Goal: Obtain resource: Obtain resource

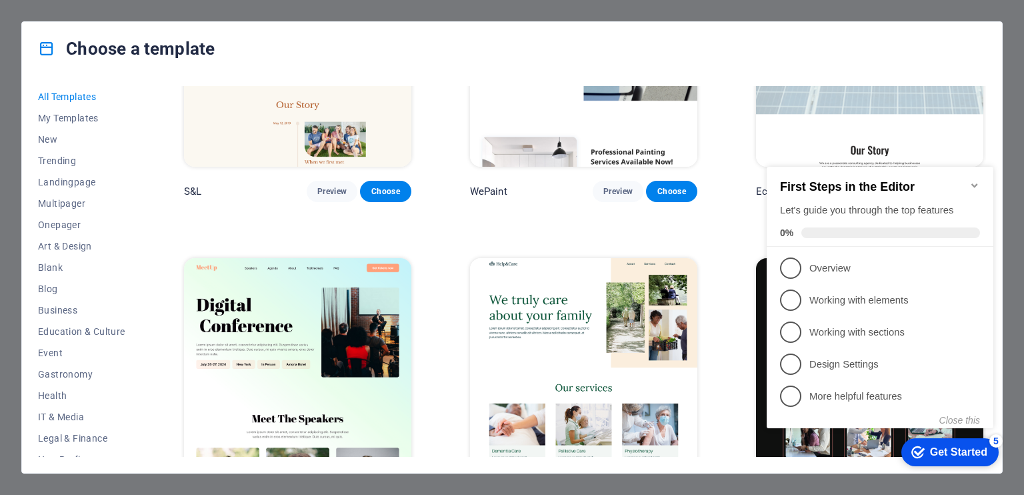
scroll to position [867, 0]
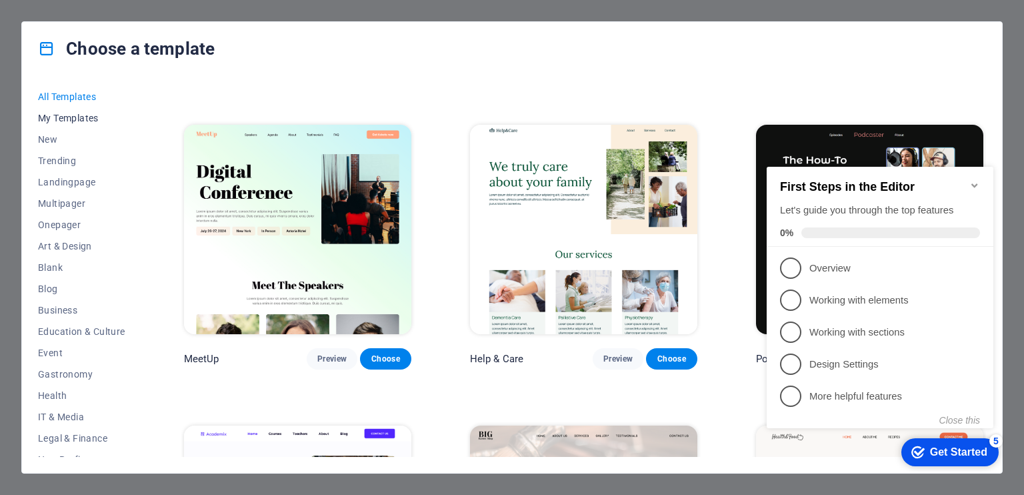
click at [81, 119] on span "My Templates" at bounding box center [81, 118] width 87 height 11
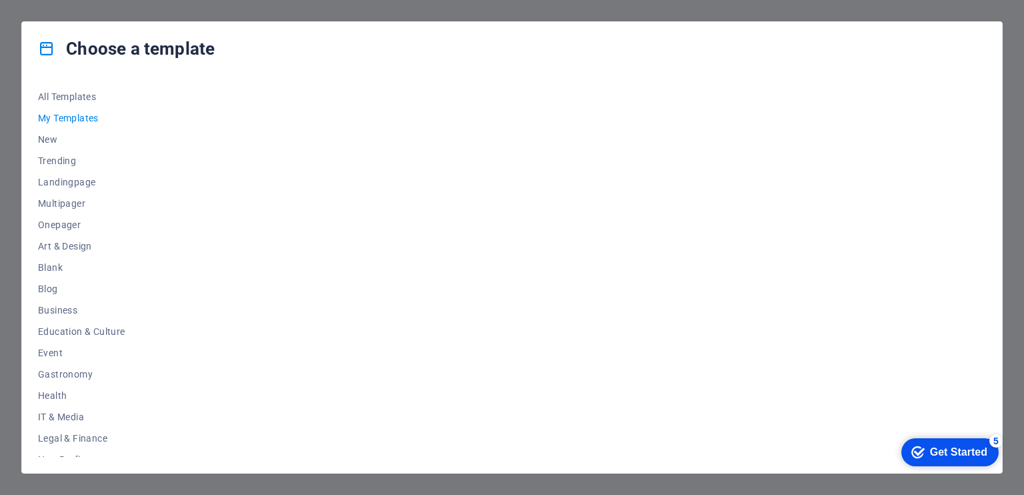
scroll to position [0, 0]
click at [50, 134] on span "New" at bounding box center [81, 139] width 87 height 11
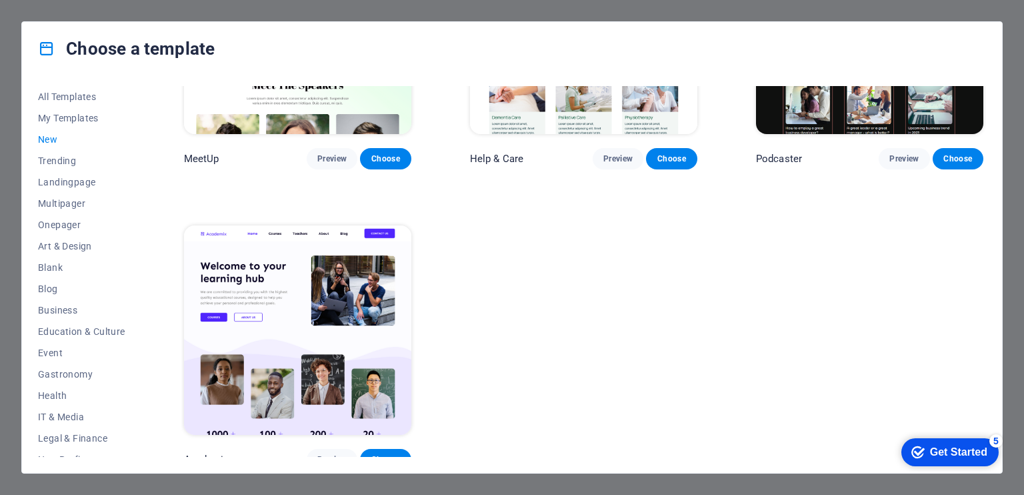
scroll to position [1074, 0]
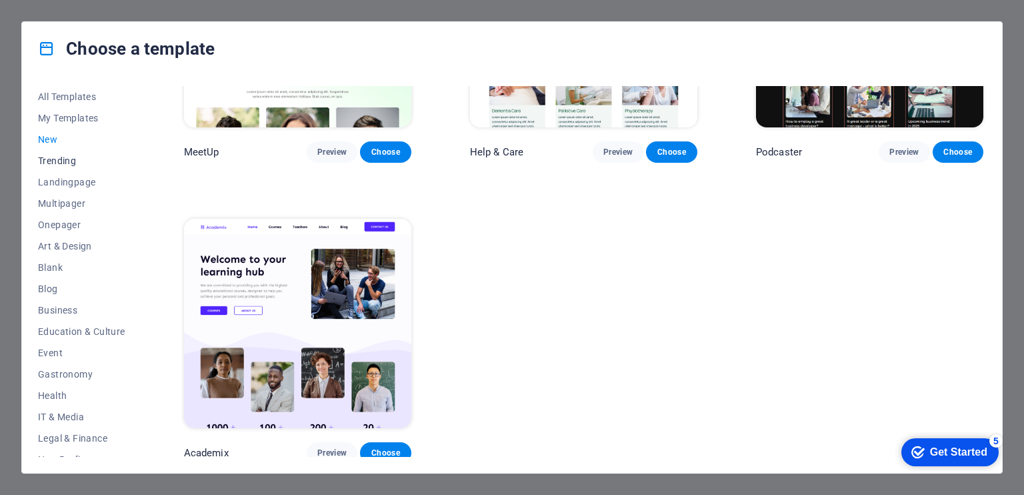
click at [73, 157] on span "Trending" at bounding box center [81, 160] width 87 height 11
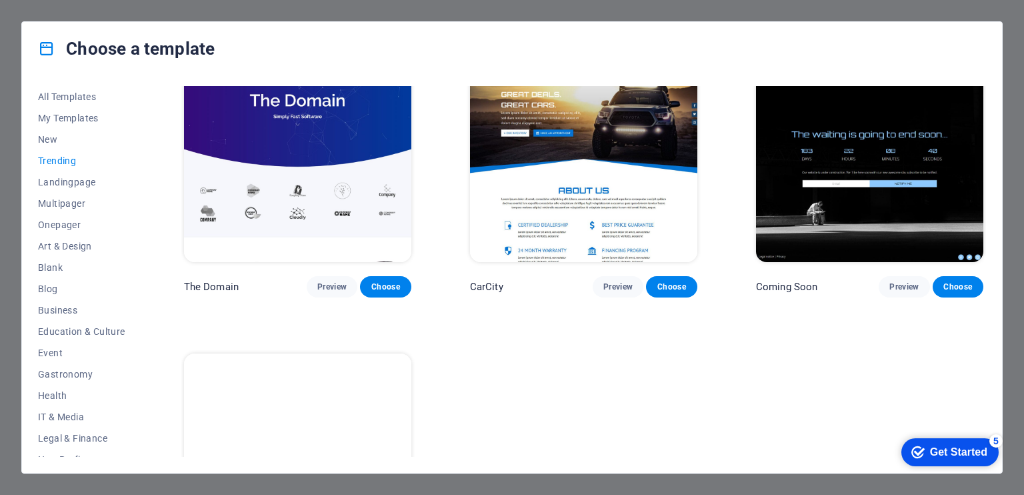
scroll to position [1373, 0]
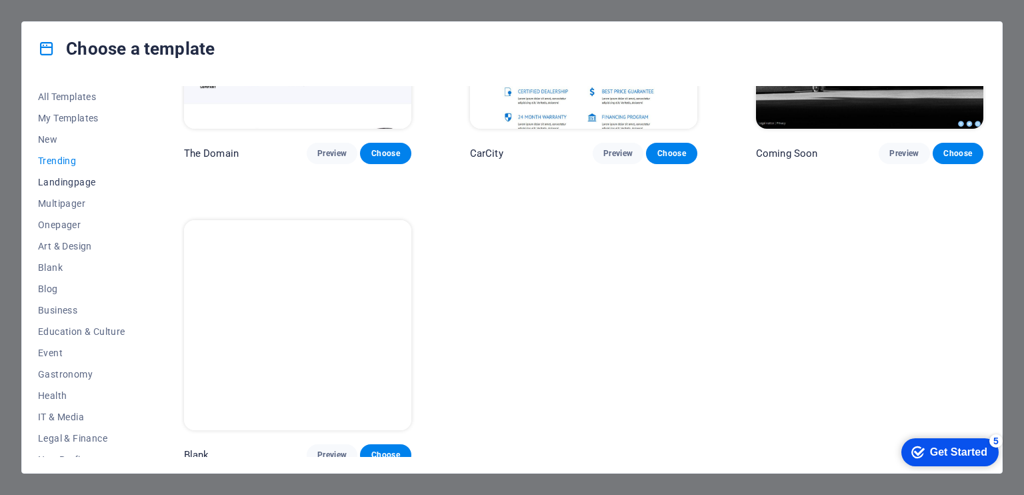
click at [85, 181] on span "Landingpage" at bounding box center [81, 182] width 87 height 11
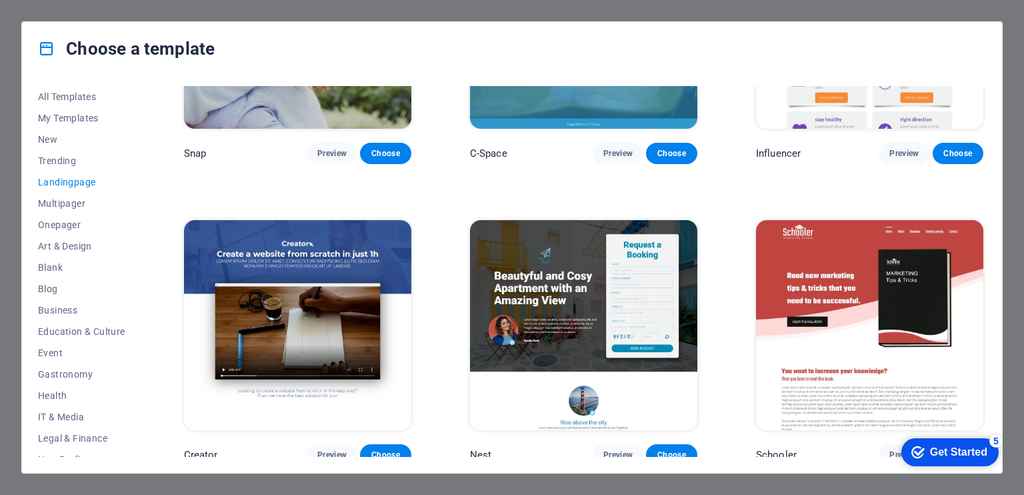
scroll to position [2272, 0]
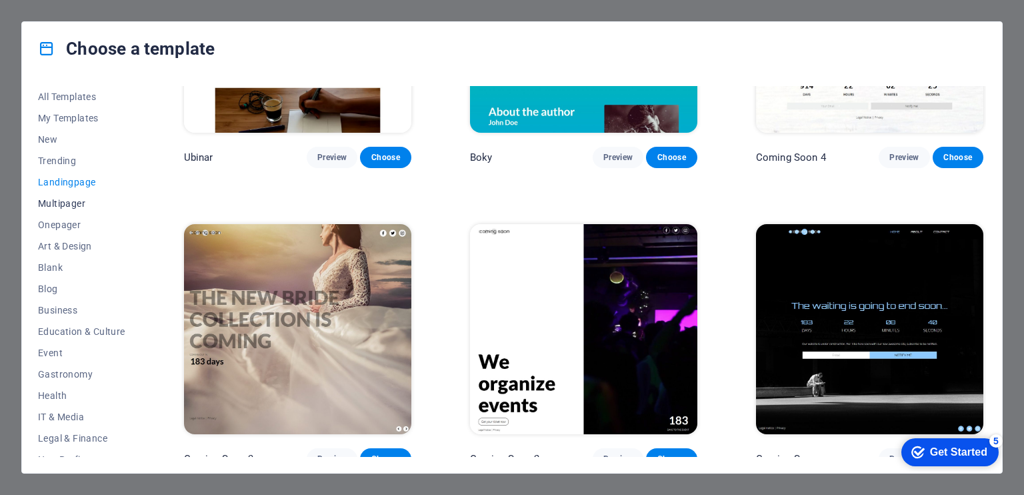
click at [61, 201] on span "Multipager" at bounding box center [81, 203] width 87 height 11
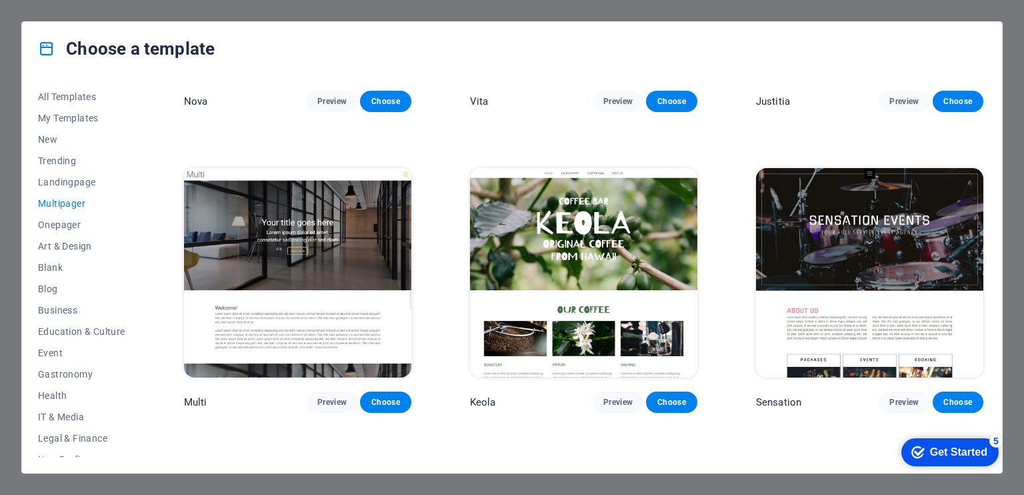
scroll to position [6168, 0]
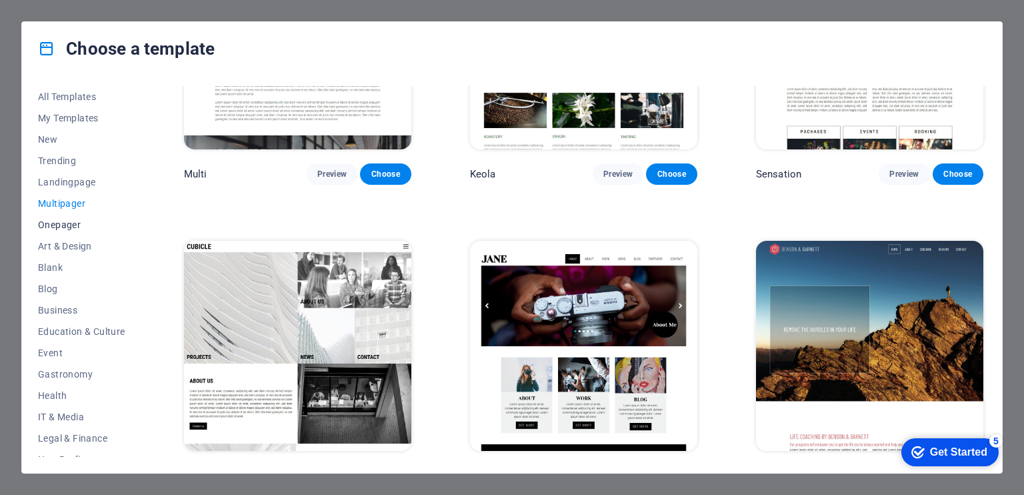
click at [65, 223] on span "Onepager" at bounding box center [81, 224] width 87 height 11
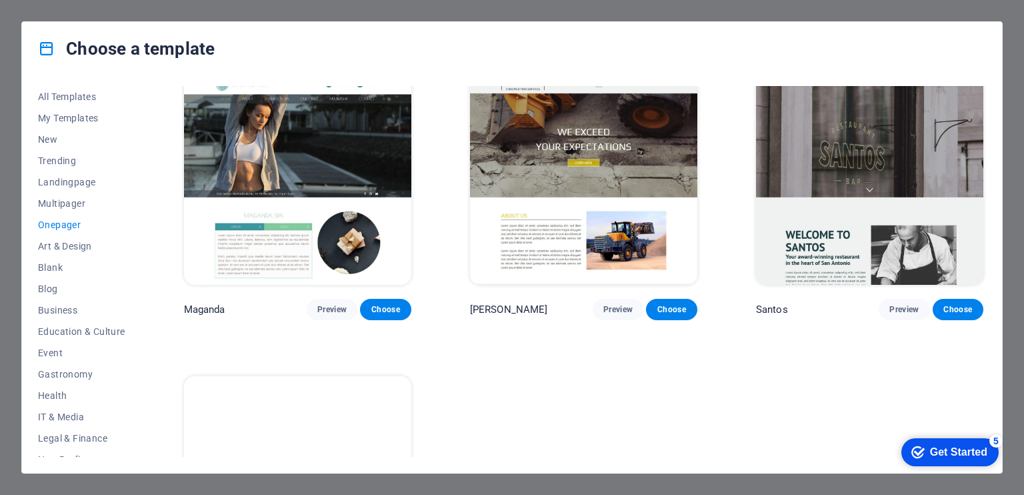
scroll to position [6768, 0]
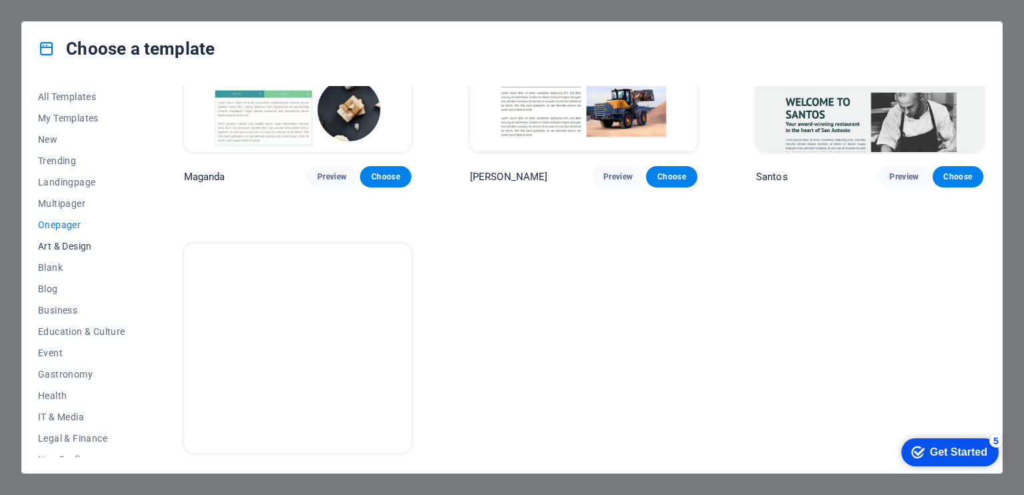
click at [64, 247] on span "Art & Design" at bounding box center [81, 246] width 87 height 11
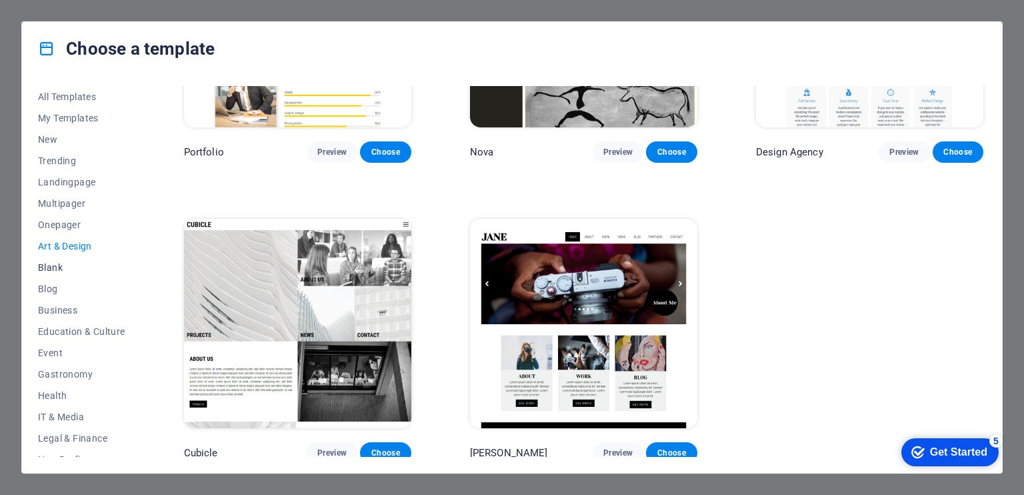
click at [56, 269] on span "Blank" at bounding box center [81, 267] width 87 height 11
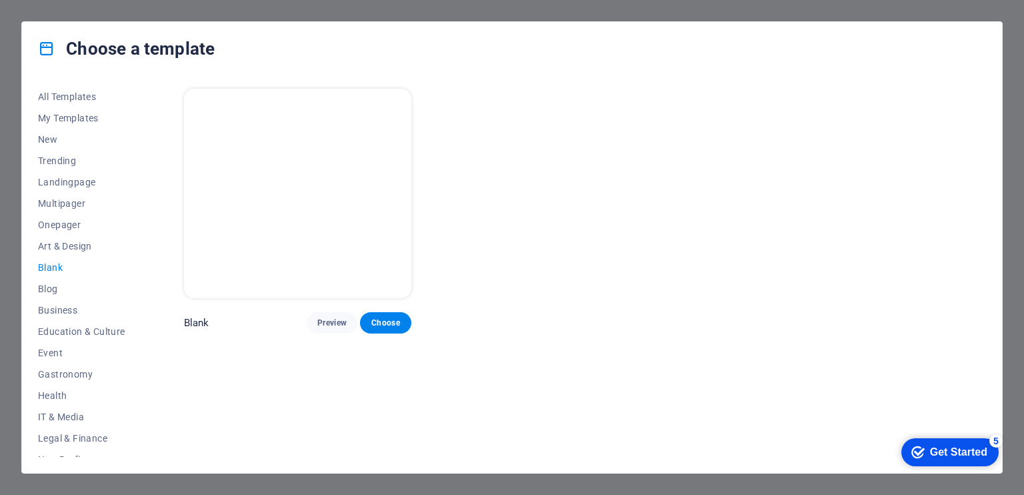
scroll to position [0, 0]
click at [67, 312] on span "Business" at bounding box center [81, 310] width 87 height 11
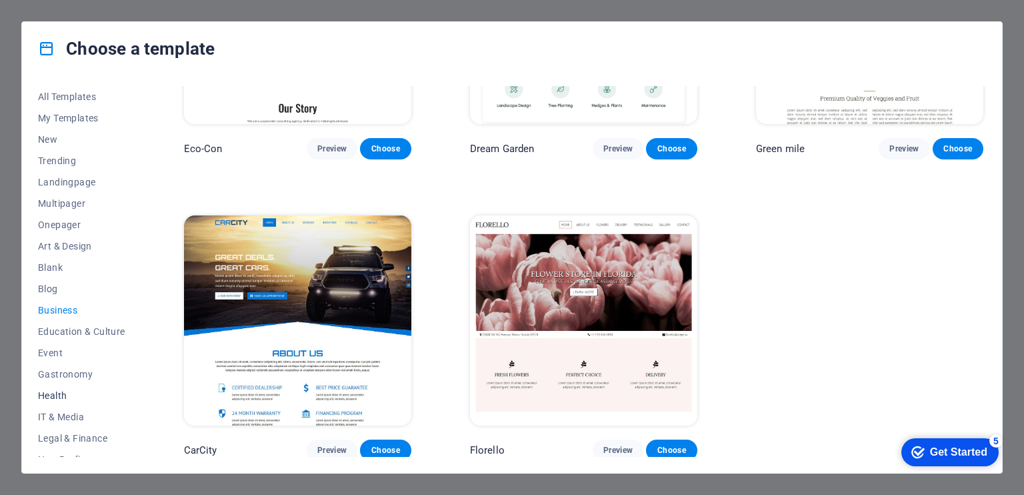
scroll to position [67, 0]
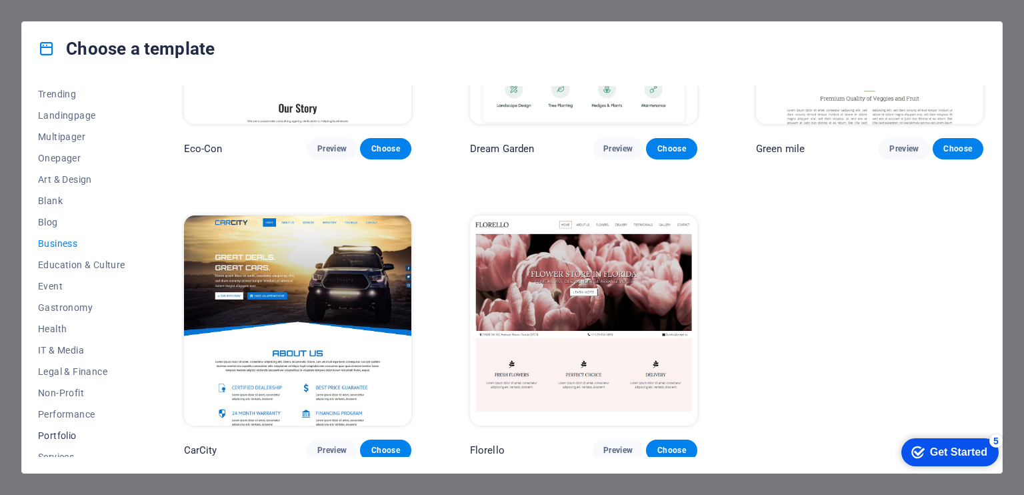
click at [71, 434] on span "Portfolio" at bounding box center [81, 435] width 87 height 11
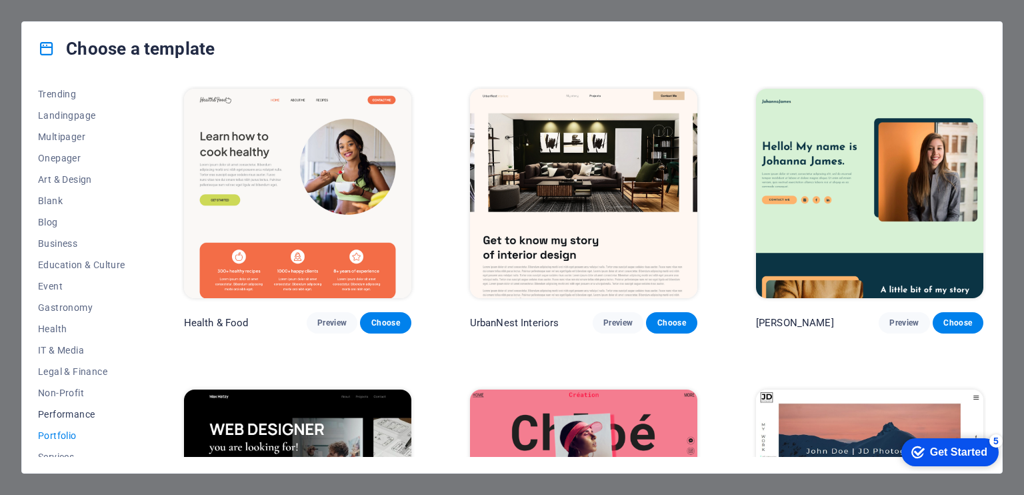
scroll to position [162, 0]
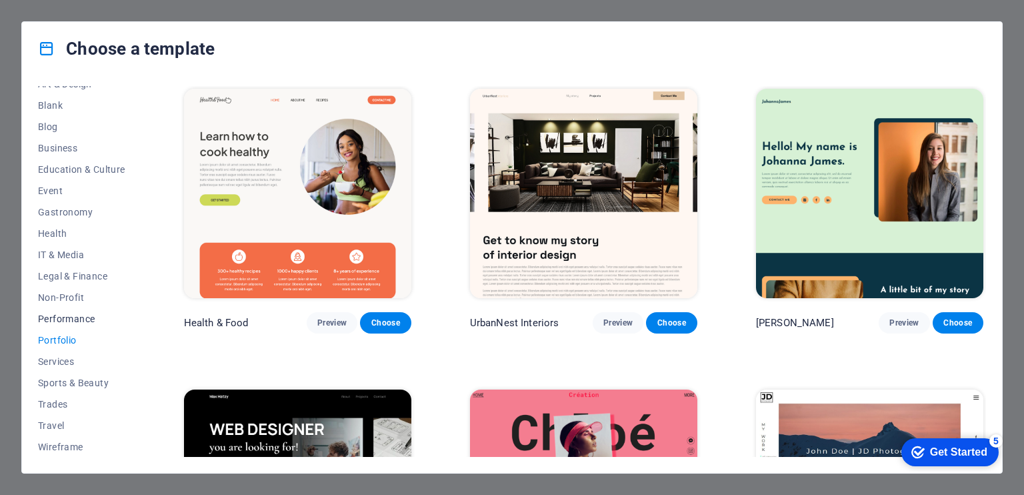
click at [75, 317] on span "Performance" at bounding box center [81, 318] width 87 height 11
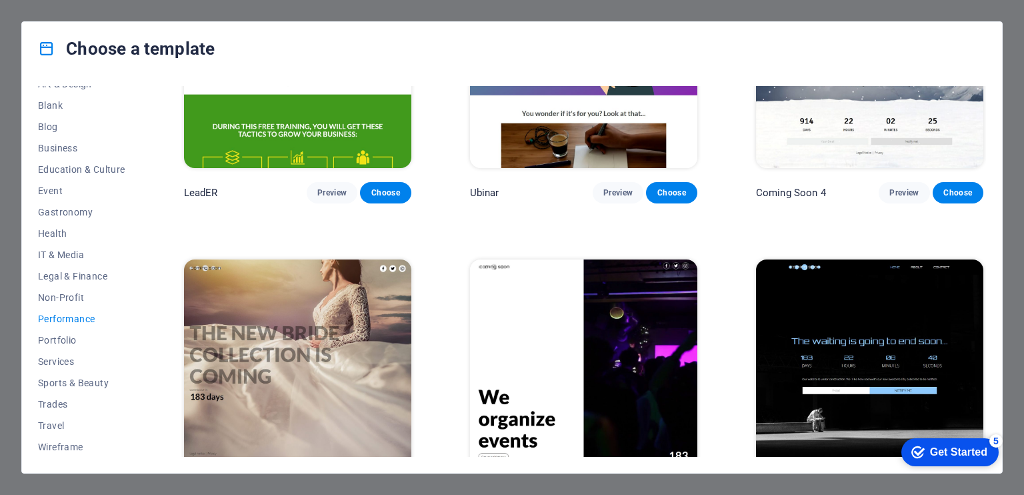
scroll to position [1373, 0]
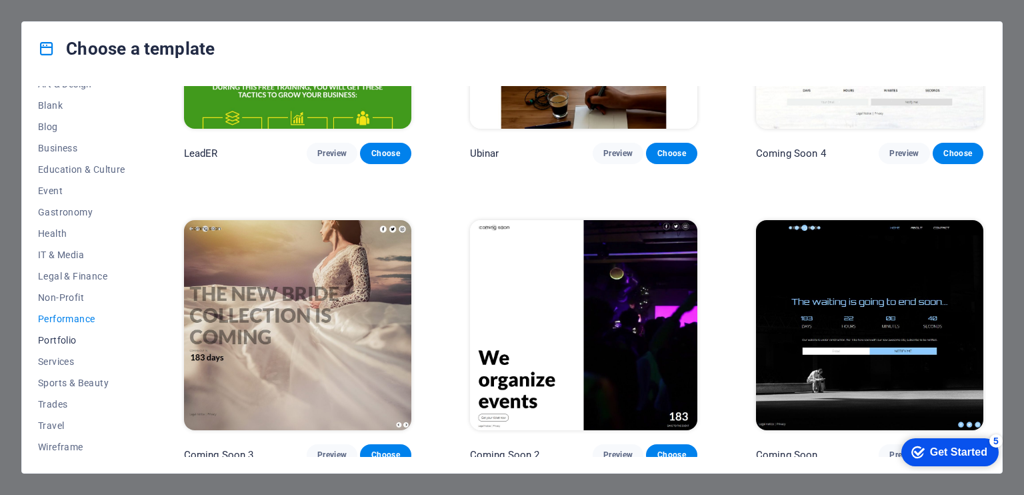
click at [50, 338] on span "Portfolio" at bounding box center [81, 340] width 87 height 11
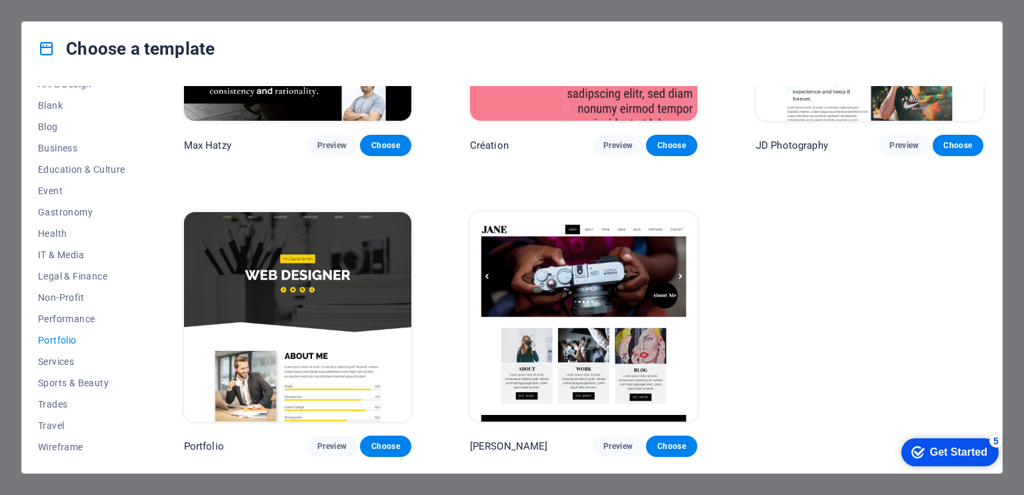
scroll to position [0, 0]
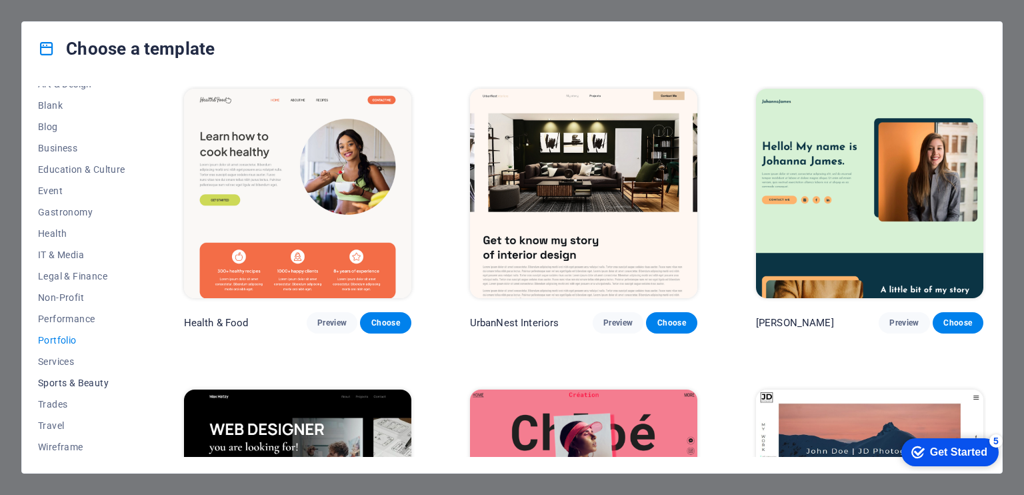
click at [67, 388] on button "Sports & Beauty" at bounding box center [81, 382] width 87 height 21
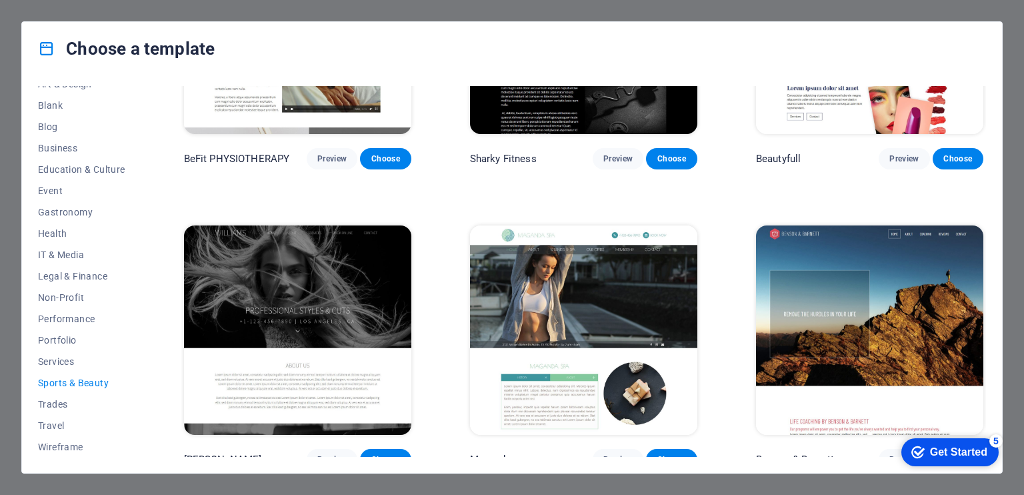
scroll to position [1074, 0]
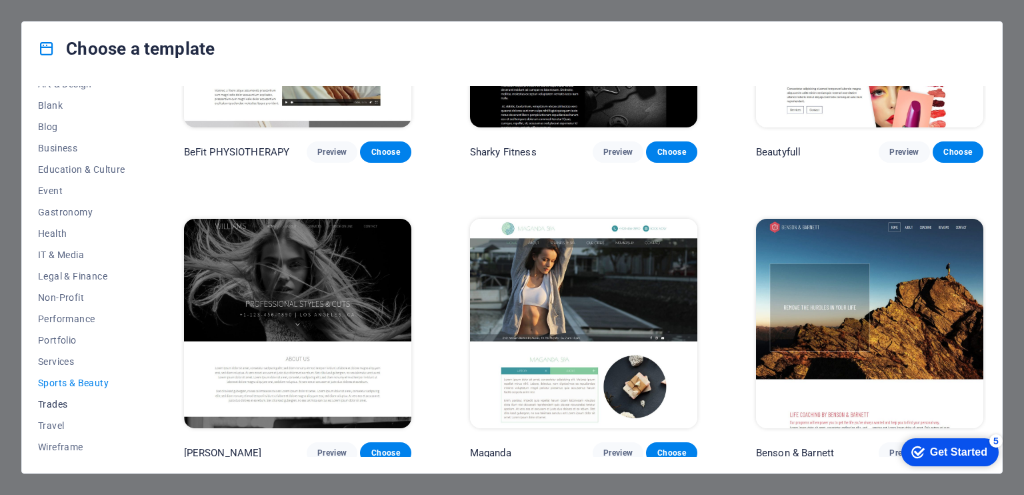
click at [57, 402] on span "Trades" at bounding box center [81, 404] width 87 height 11
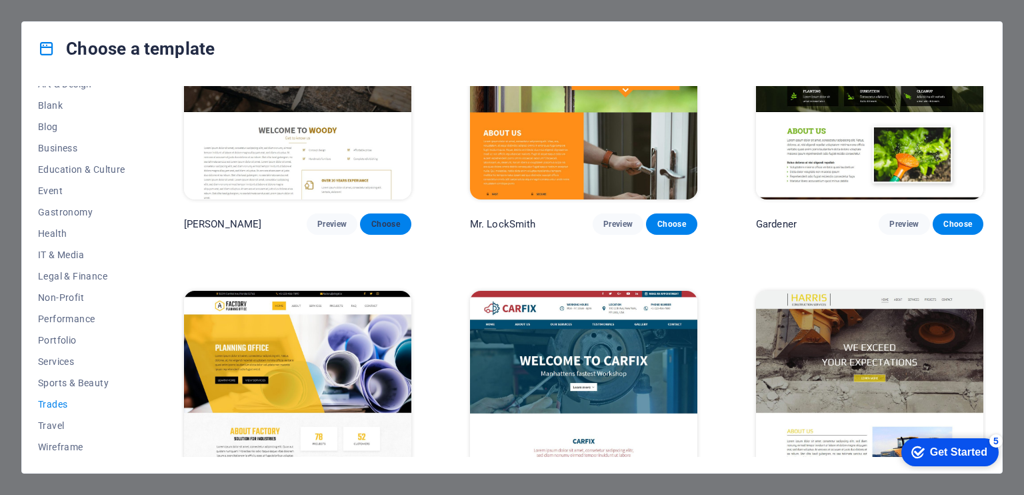
scroll to position [474, 0]
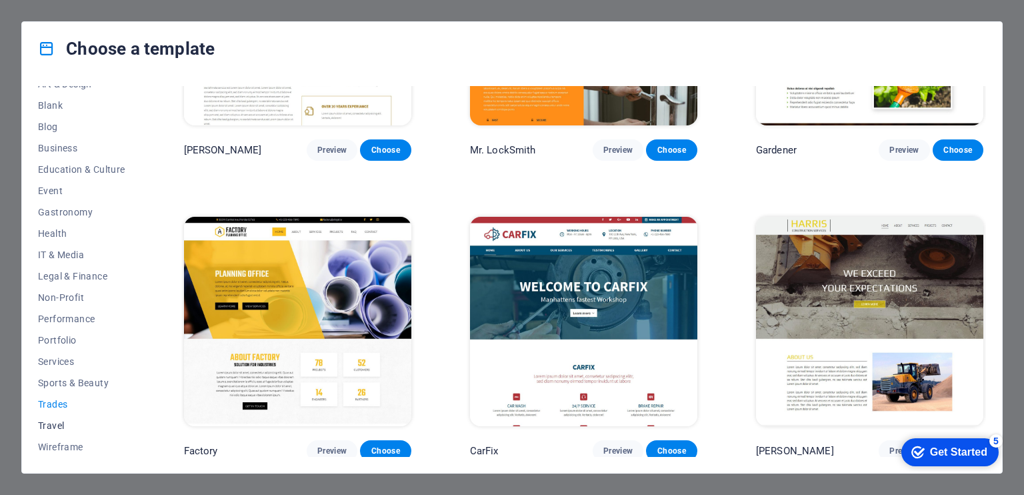
click at [59, 427] on span "Travel" at bounding box center [81, 425] width 87 height 11
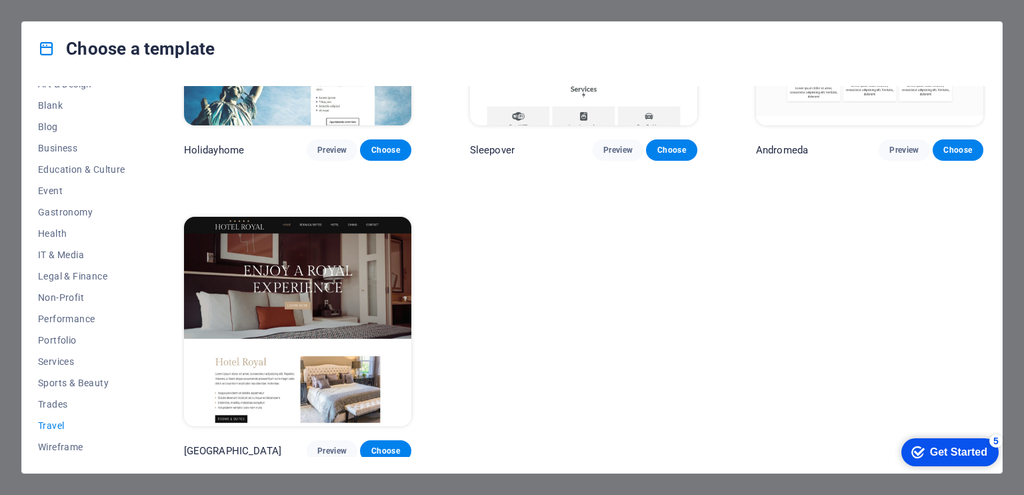
scroll to position [0, 0]
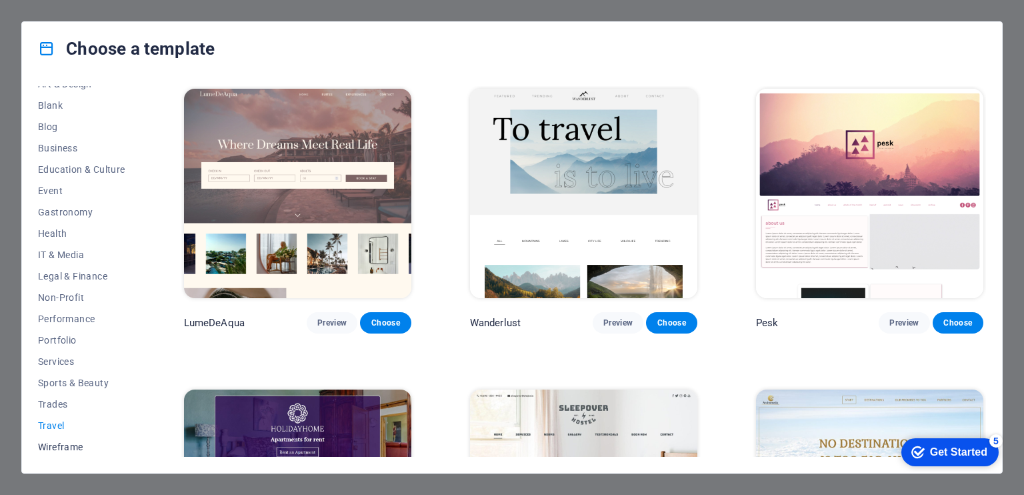
click at [65, 447] on span "Wireframe" at bounding box center [81, 446] width 87 height 11
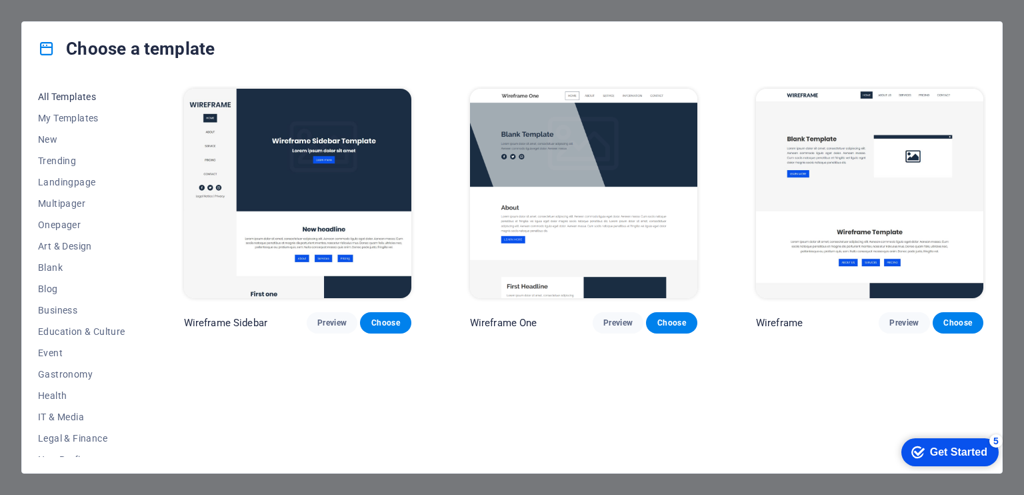
click at [104, 93] on span "All Templates" at bounding box center [81, 96] width 87 height 11
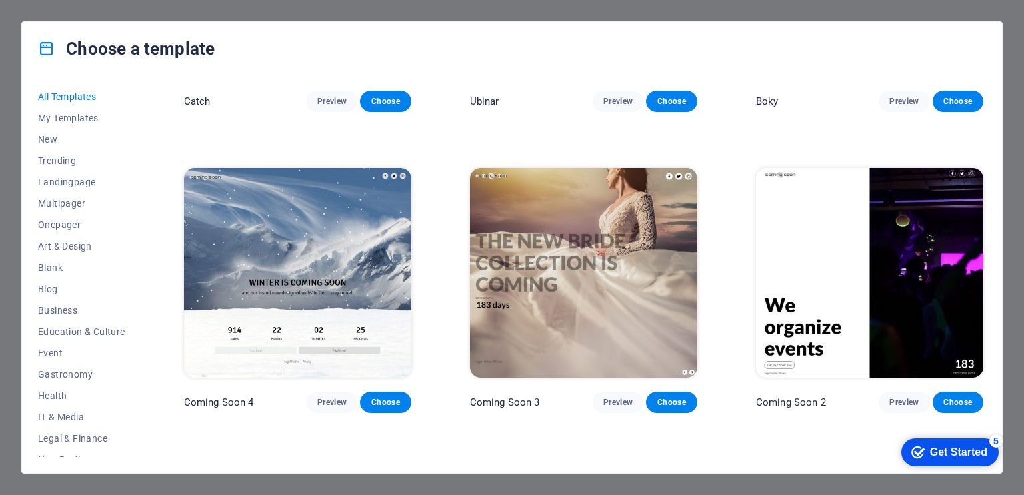
scroll to position [16059, 0]
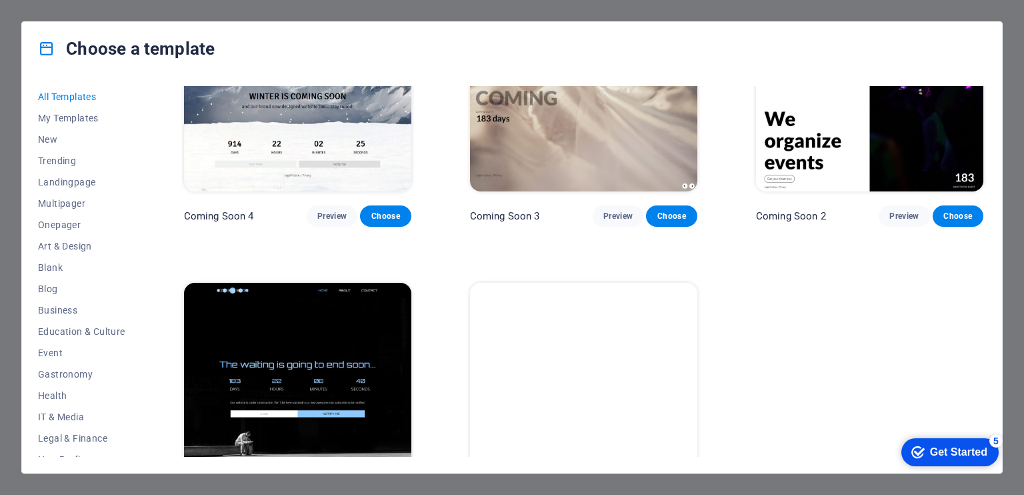
click at [79, 95] on span "All Templates" at bounding box center [81, 96] width 87 height 11
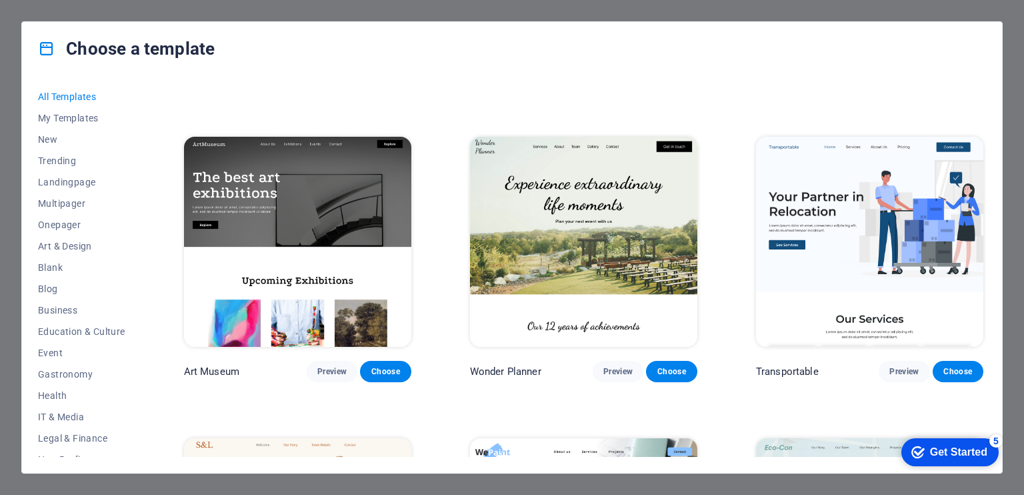
scroll to position [0, 0]
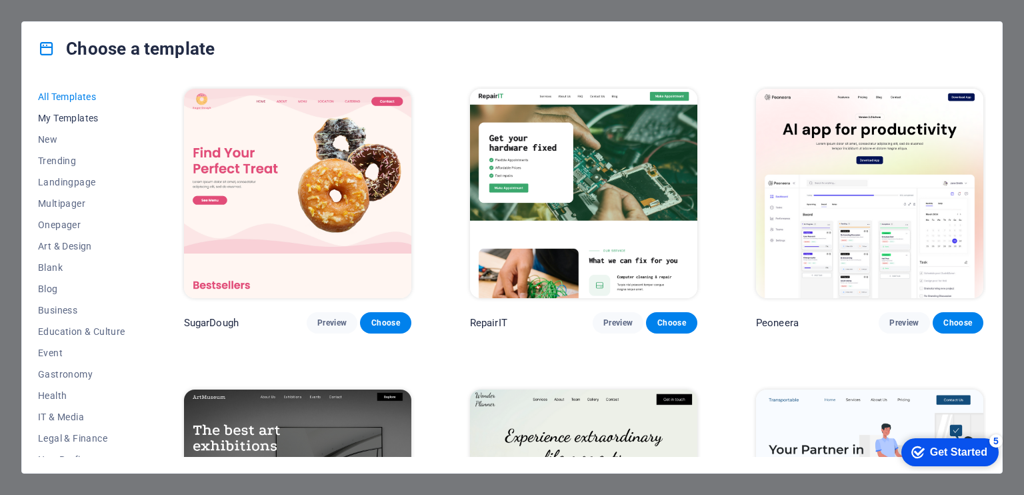
click at [64, 117] on span "My Templates" at bounding box center [81, 118] width 87 height 11
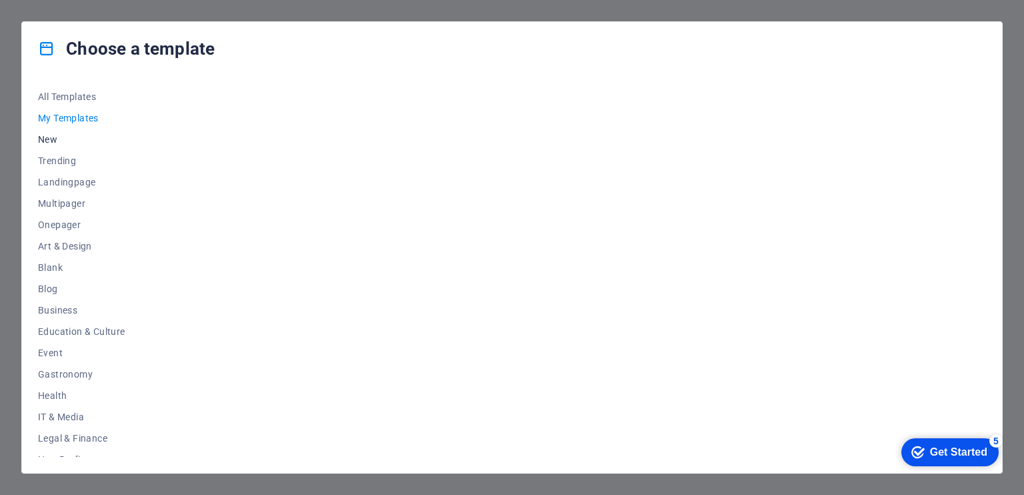
click at [46, 138] on span "New" at bounding box center [81, 139] width 87 height 11
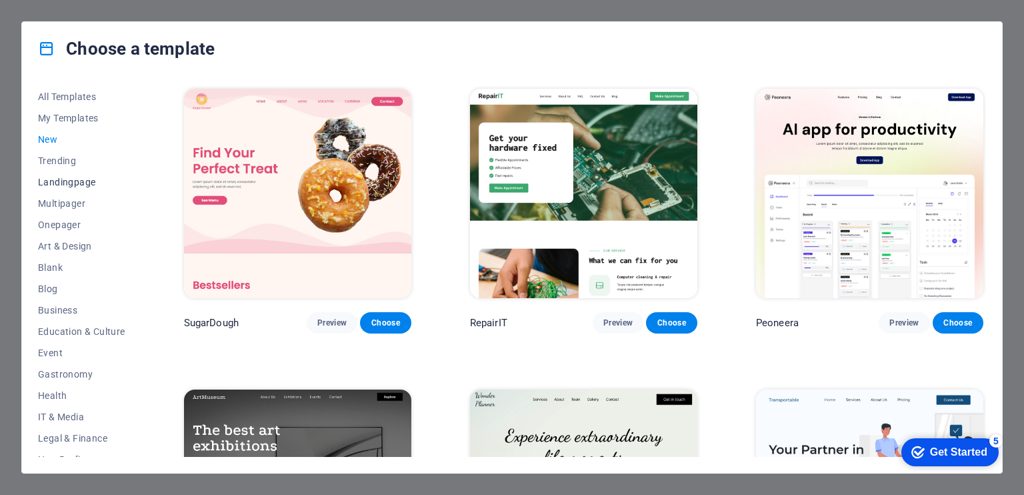
click at [65, 172] on button "Landingpage" at bounding box center [81, 181] width 87 height 21
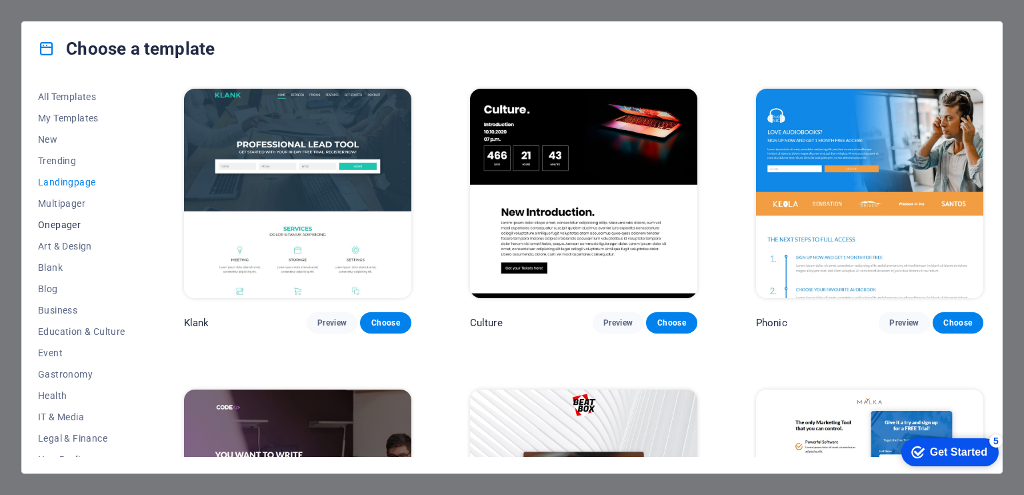
click at [54, 219] on span "Onepager" at bounding box center [81, 224] width 87 height 11
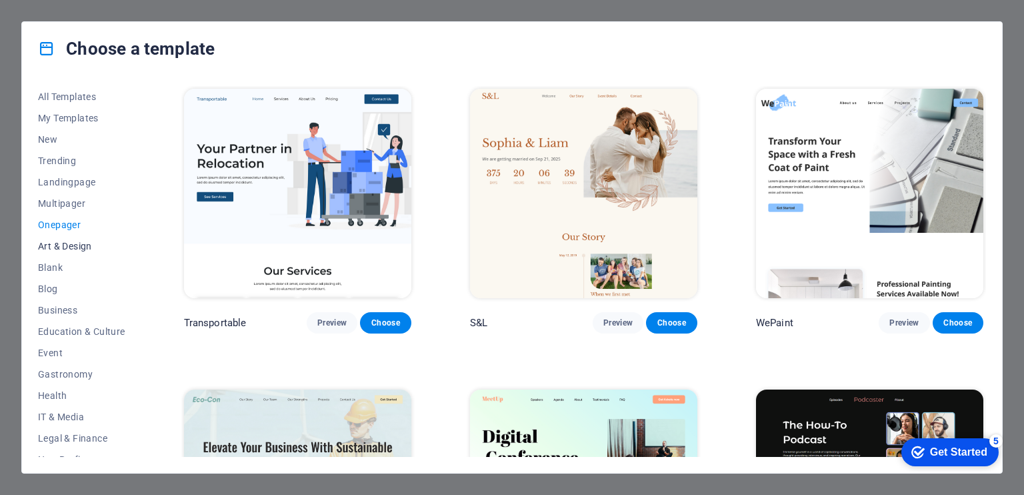
click at [52, 242] on span "Art & Design" at bounding box center [81, 246] width 87 height 11
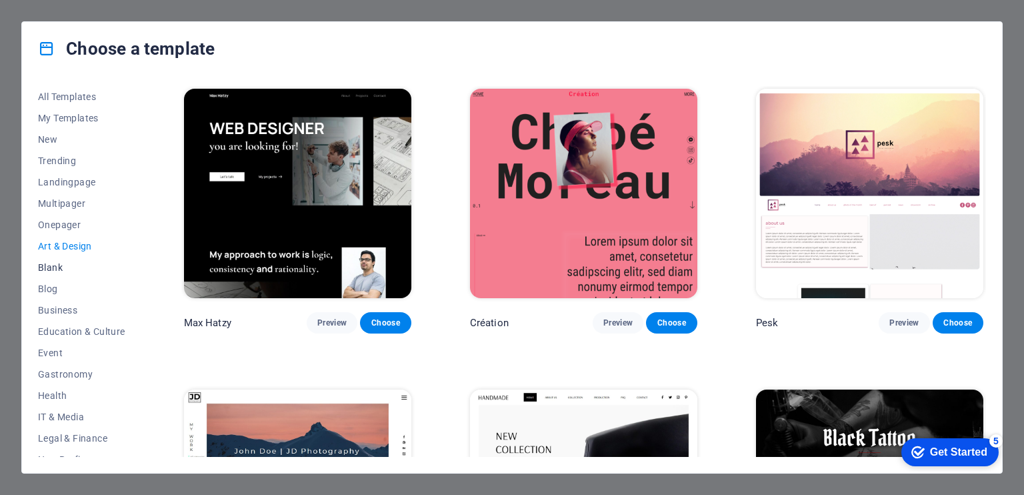
click at [52, 258] on button "Blank" at bounding box center [81, 267] width 87 height 21
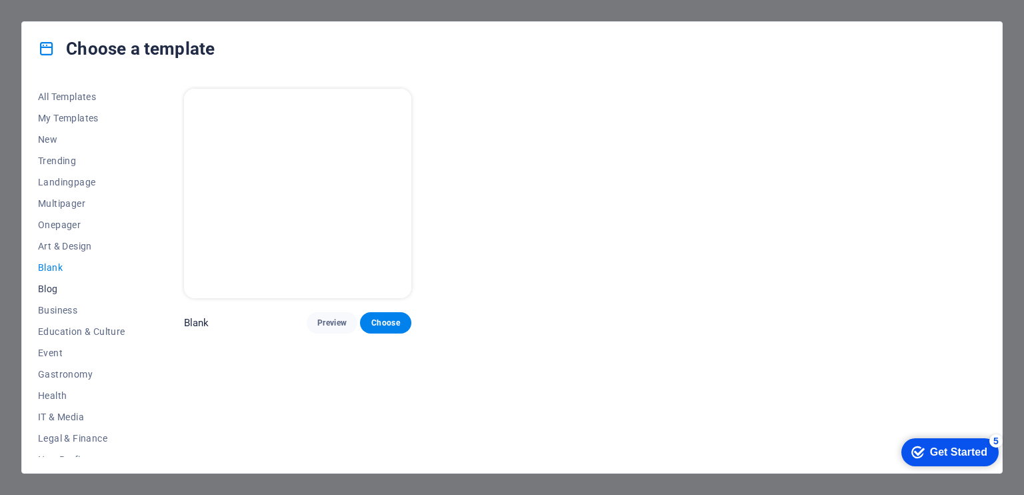
click at [45, 281] on button "Blog" at bounding box center [81, 288] width 87 height 21
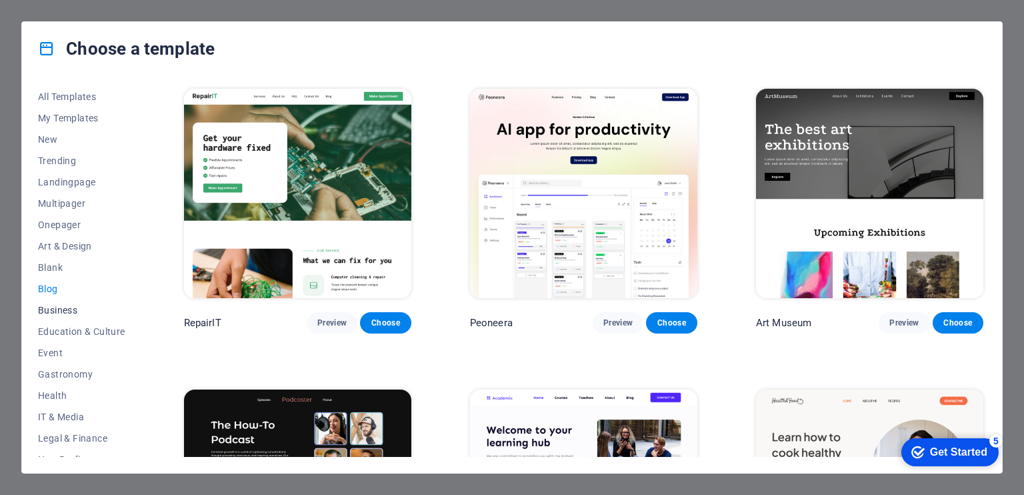
click at [59, 316] on button "Business" at bounding box center [81, 309] width 87 height 21
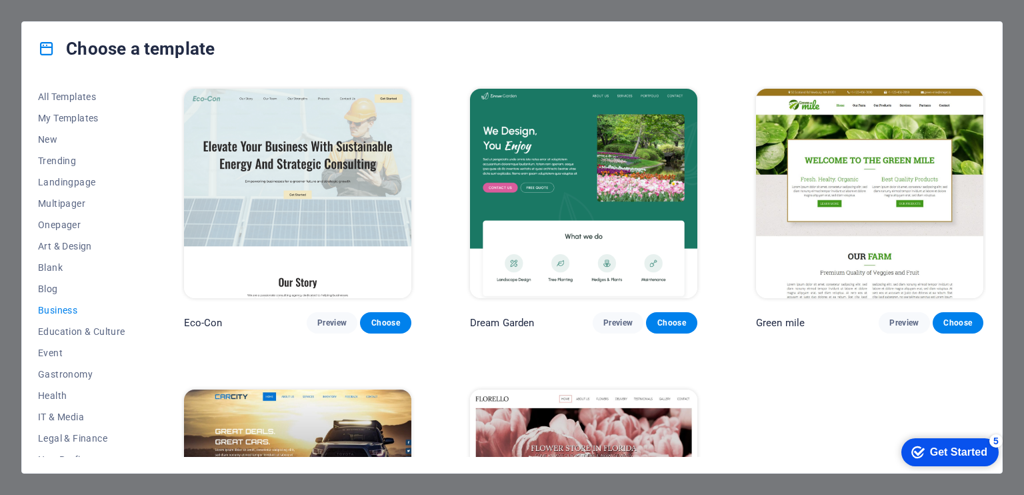
scroll to position [174, 0]
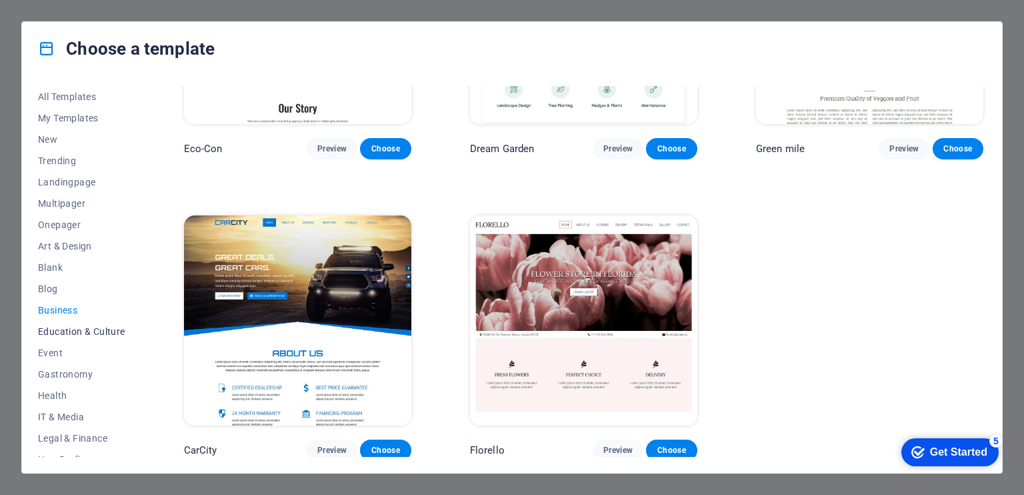
click at [59, 331] on span "Education & Culture" at bounding box center [81, 331] width 87 height 11
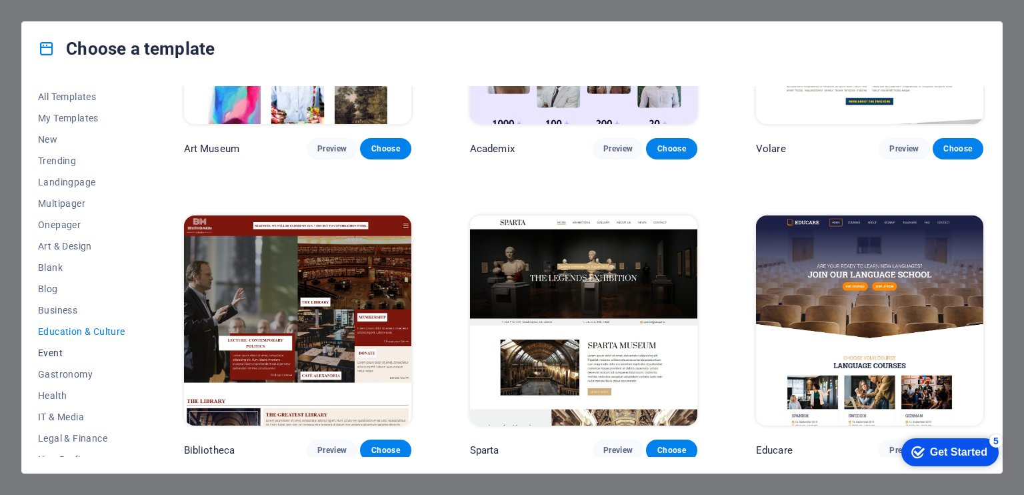
click at [51, 347] on span "Event" at bounding box center [81, 352] width 87 height 11
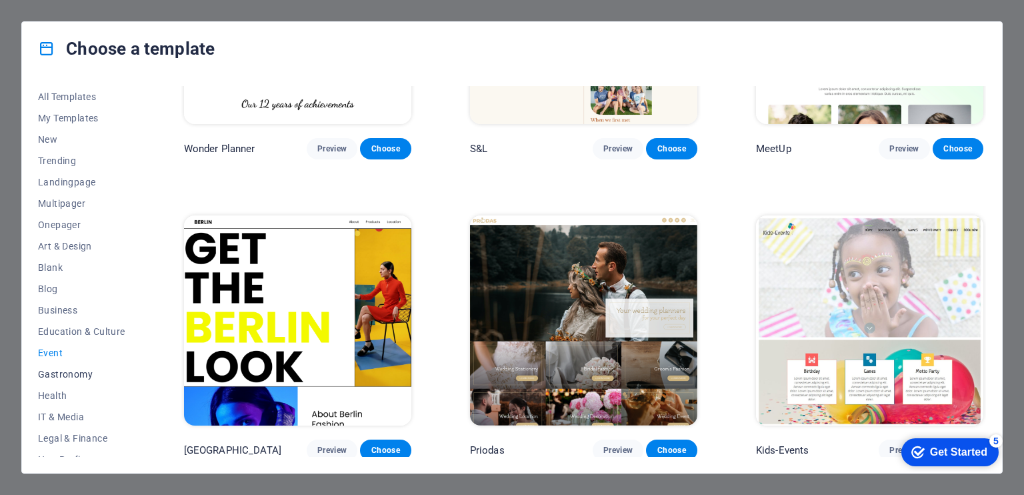
click at [53, 372] on span "Gastronomy" at bounding box center [81, 374] width 87 height 11
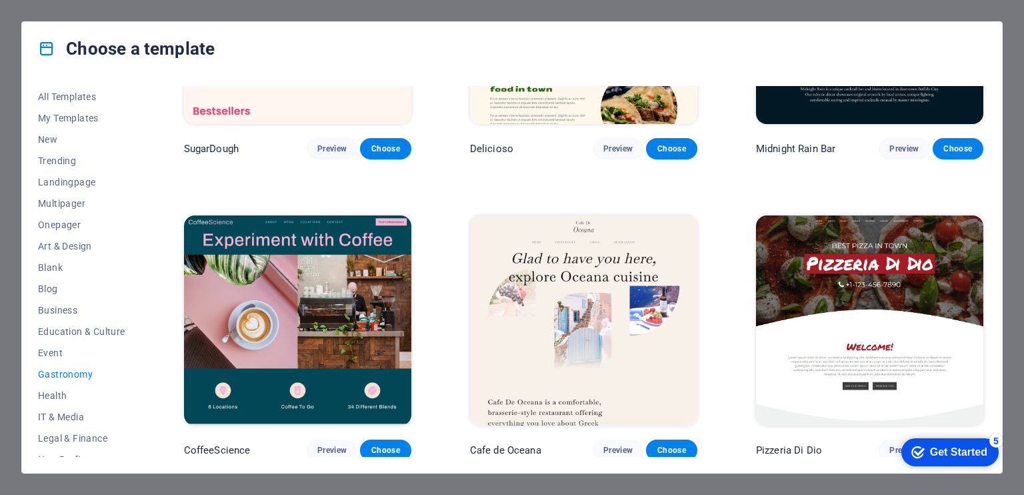
click at [37, 399] on div "All Templates My Templates New Trending Landingpage Multipager Onepager Art & D…" at bounding box center [512, 273] width 980 height 397
click at [45, 393] on span "Health" at bounding box center [81, 395] width 87 height 11
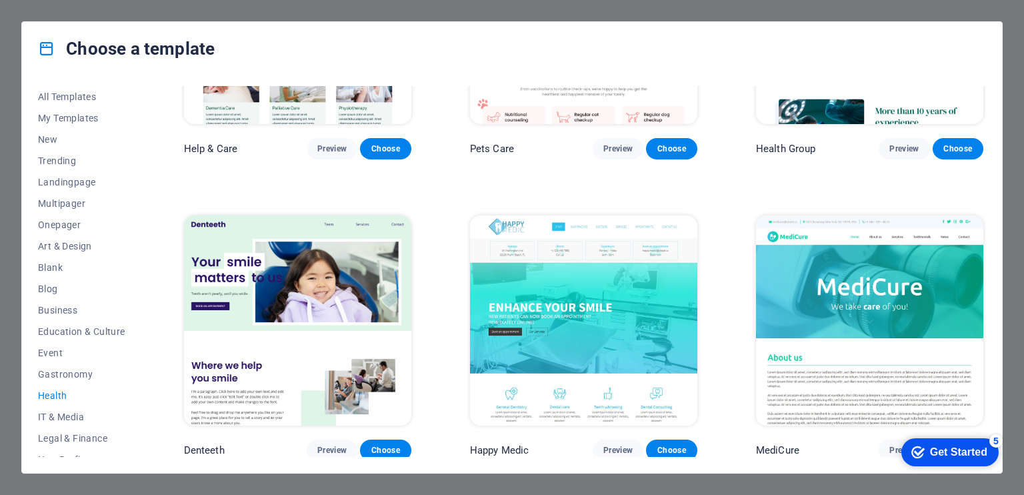
scroll to position [0, 0]
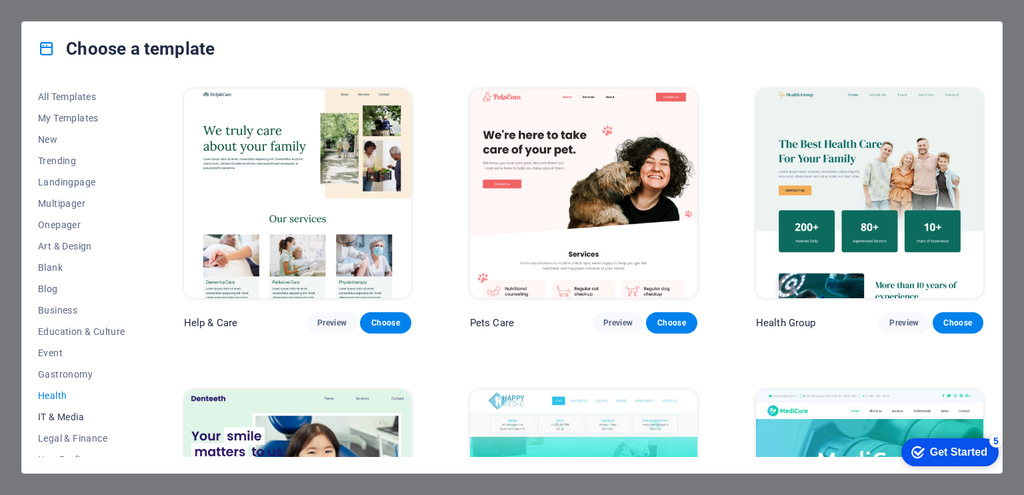
click at [62, 416] on span "IT & Media" at bounding box center [81, 416] width 87 height 11
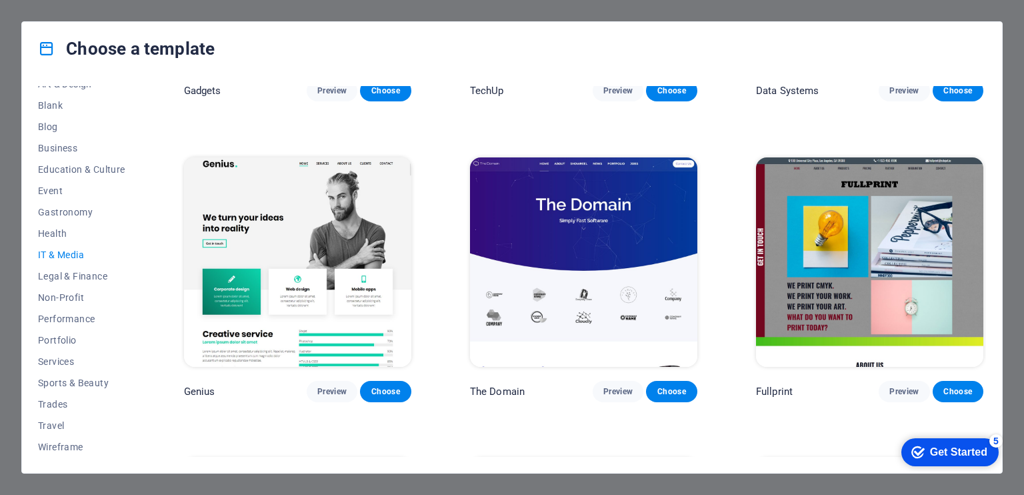
scroll to position [774, 0]
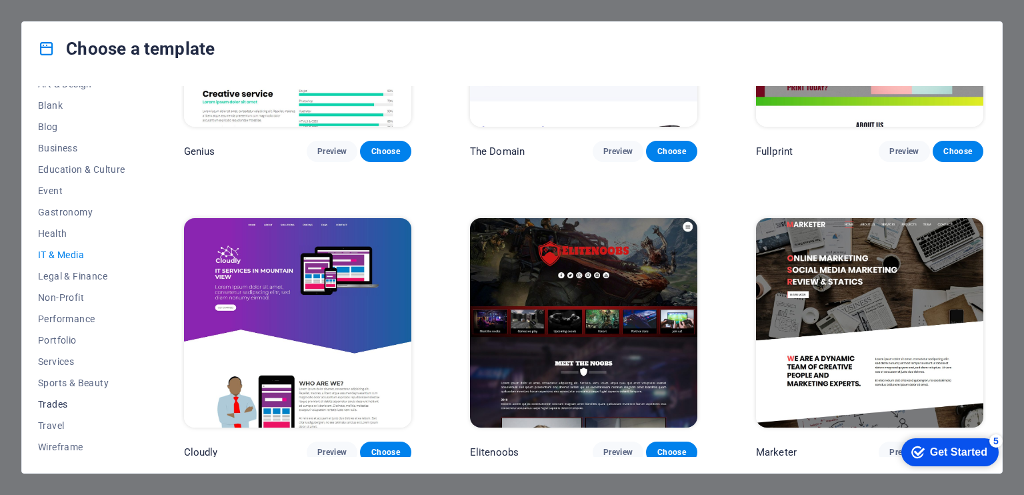
click at [57, 407] on span "Trades" at bounding box center [81, 404] width 87 height 11
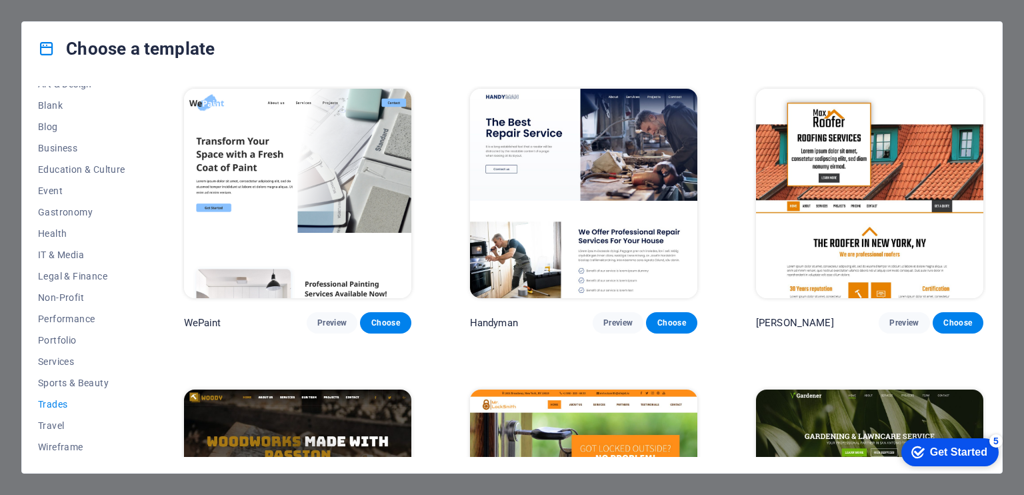
scroll to position [474, 0]
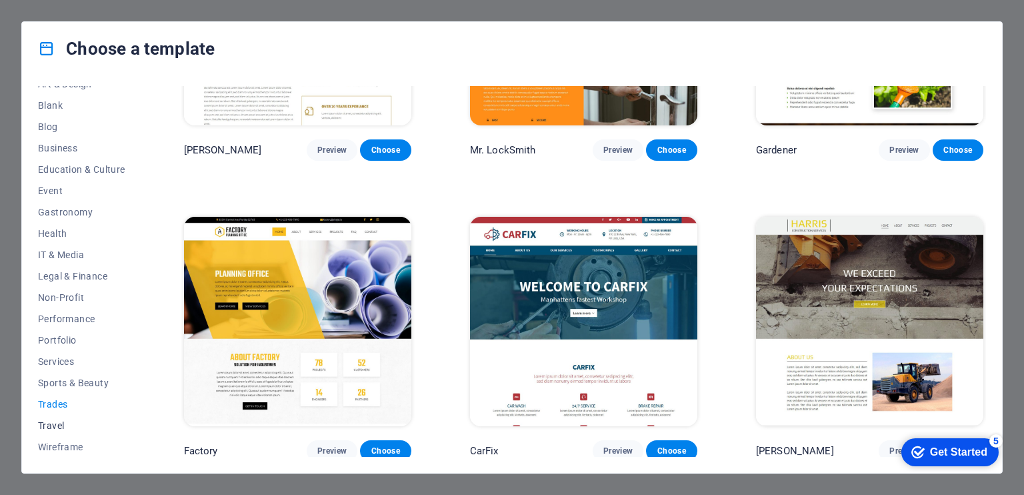
click at [48, 421] on span "Travel" at bounding box center [81, 425] width 87 height 11
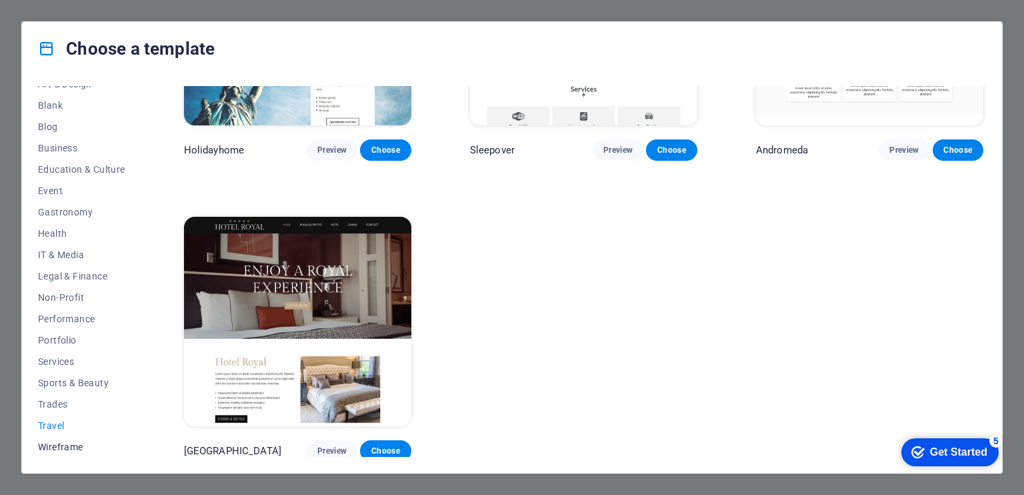
click at [57, 448] on span "Wireframe" at bounding box center [81, 446] width 87 height 11
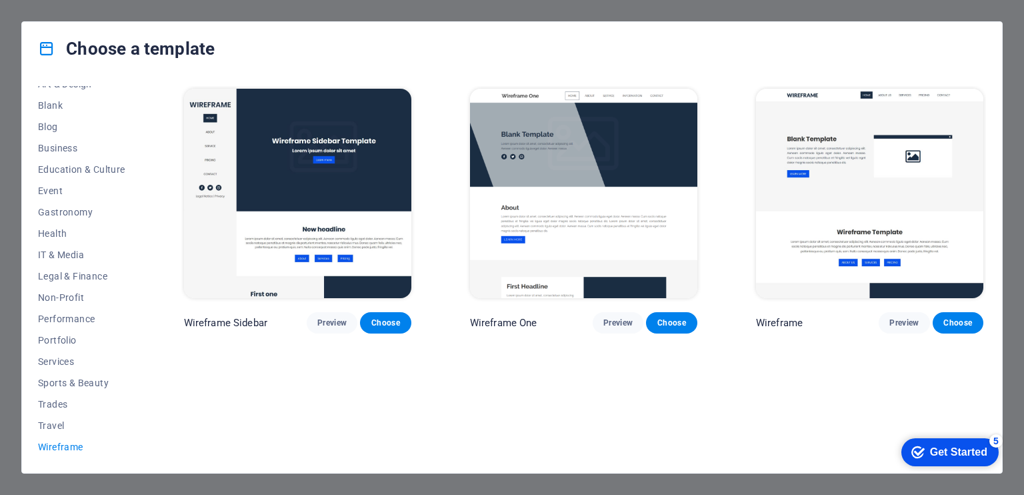
drag, startPoint x: 536, startPoint y: 342, endPoint x: 589, endPoint y: 435, distance: 106.6
click at [588, 437] on div "Wireframe Sidebar Preview Choose Wireframe One Preview Choose Wireframe Preview…" at bounding box center [583, 271] width 805 height 371
click at [886, 57] on div "Choose a template" at bounding box center [512, 48] width 980 height 53
